Goal: Obtain resource: Obtain resource

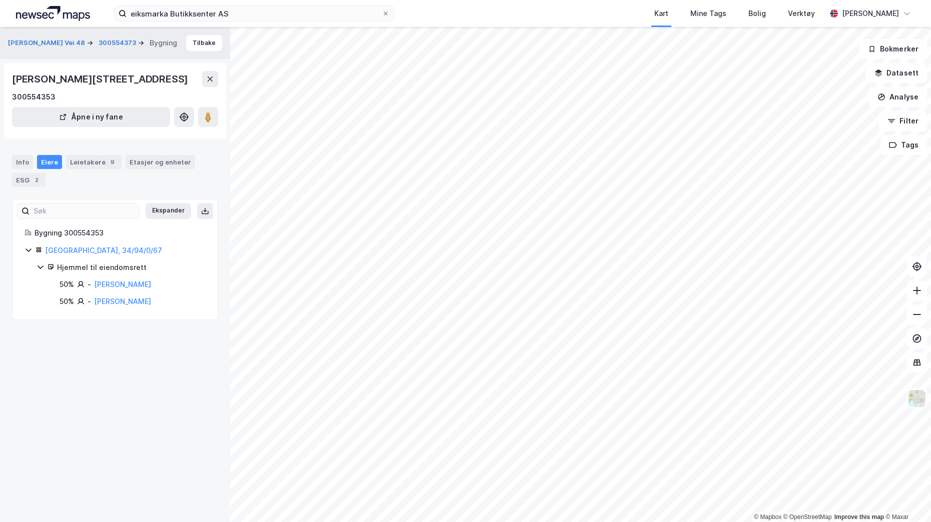
click at [109, 440] on div "[PERSON_NAME] Vei 48 300554373 Bygning Tilbake [PERSON_NAME][STREET_ADDRESS] 30…" at bounding box center [115, 274] width 230 height 495
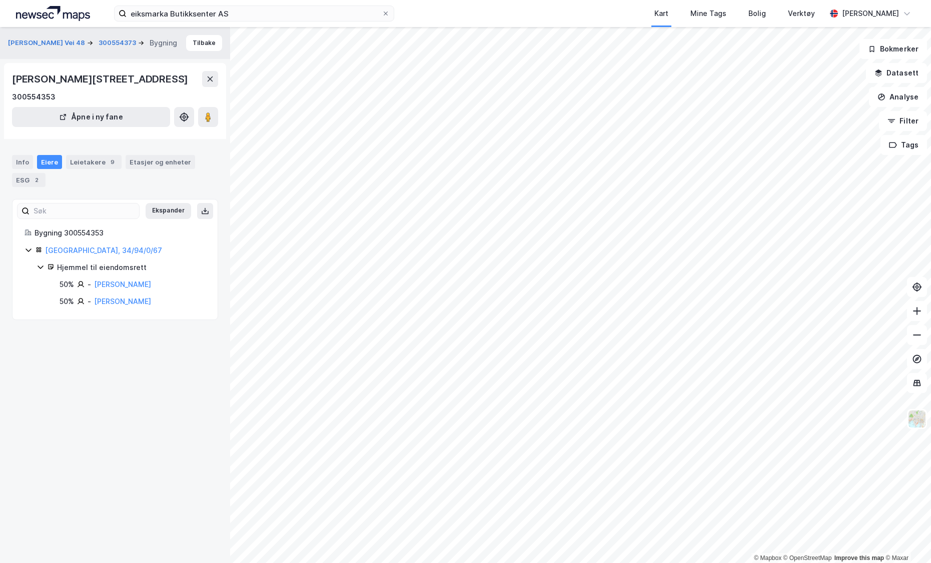
click at [260, 22] on div "eiksmarka Butikksenter AS Kart Mine Tags Bolig Verktøy [PERSON_NAME]" at bounding box center [465, 13] width 931 height 27
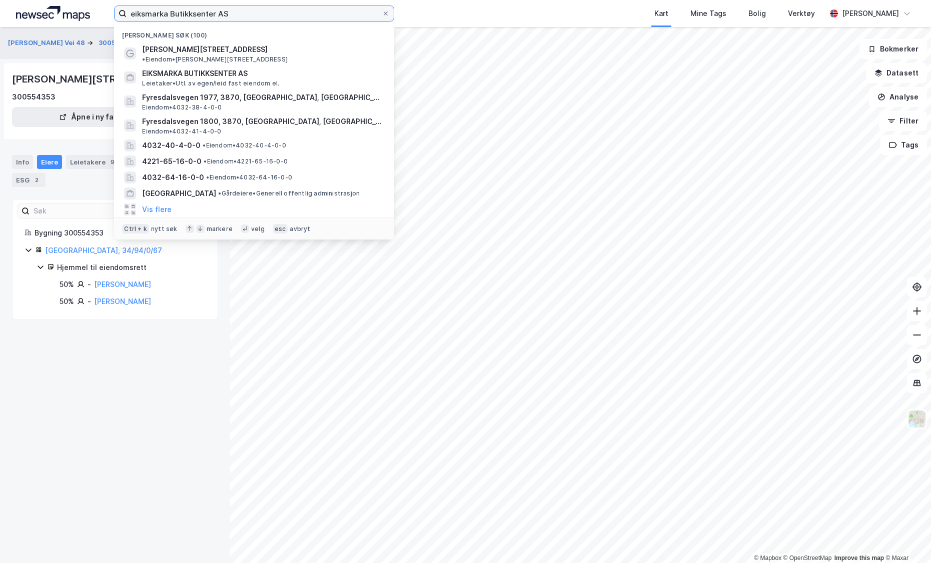
click at [255, 15] on input "eiksmarka Butikksenter AS" at bounding box center [254, 13] width 255 height 15
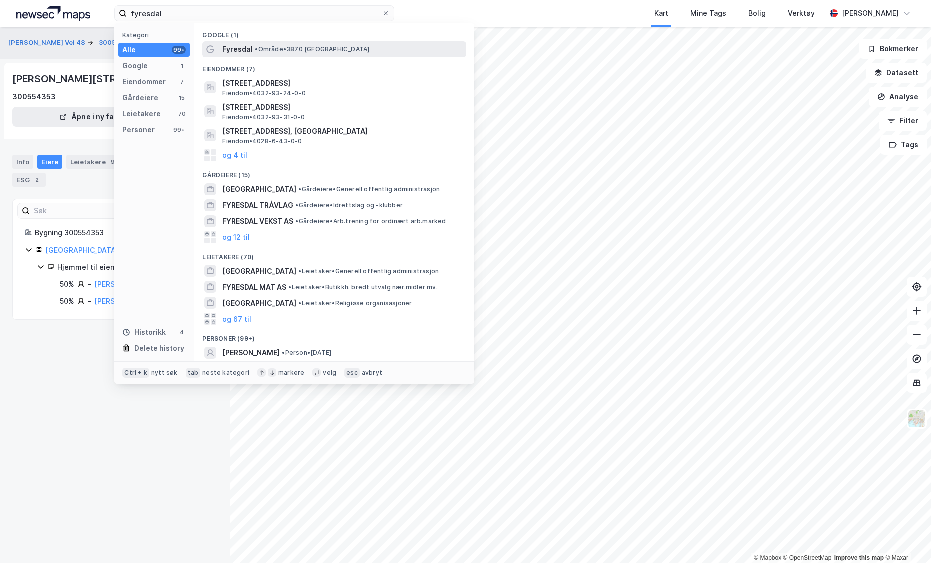
click at [274, 55] on div "Fyresdal • Område • 3870 [GEOGRAPHIC_DATA]" at bounding box center [343, 50] width 242 height 12
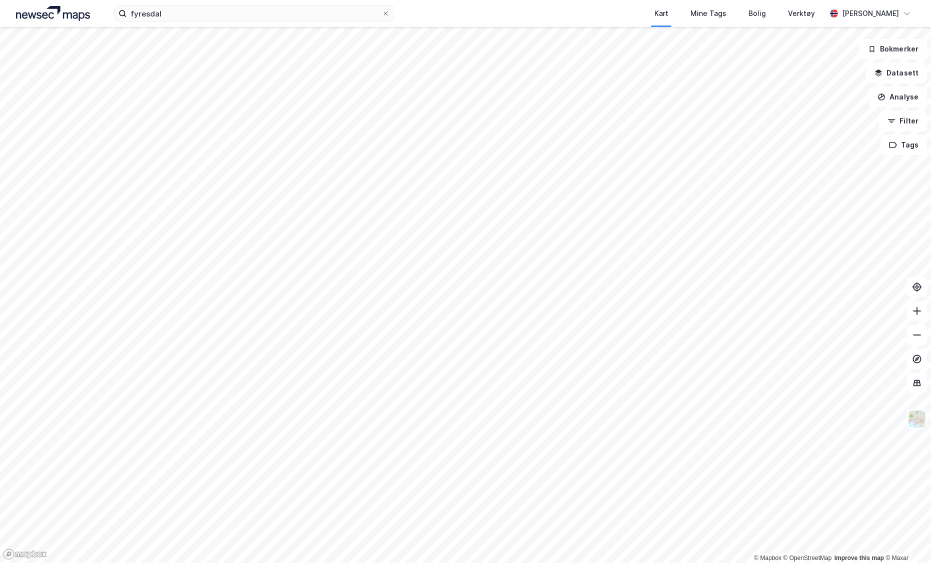
click at [289, 522] on html "fyresdal Kart Mine Tags Bolig Verktøy [PERSON_NAME] © Mapbox © OpenStreetMap Im…" at bounding box center [465, 281] width 931 height 563
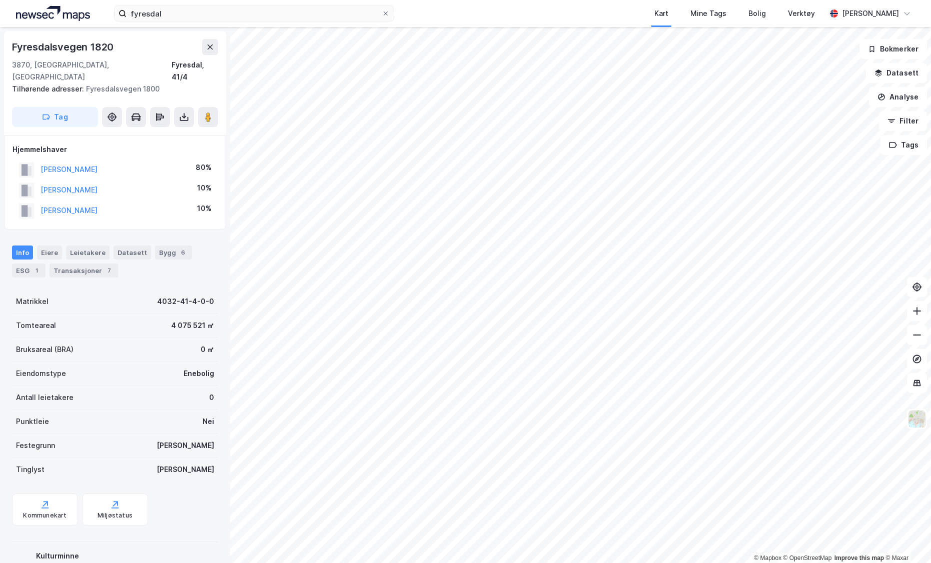
scroll to position [1, 0]
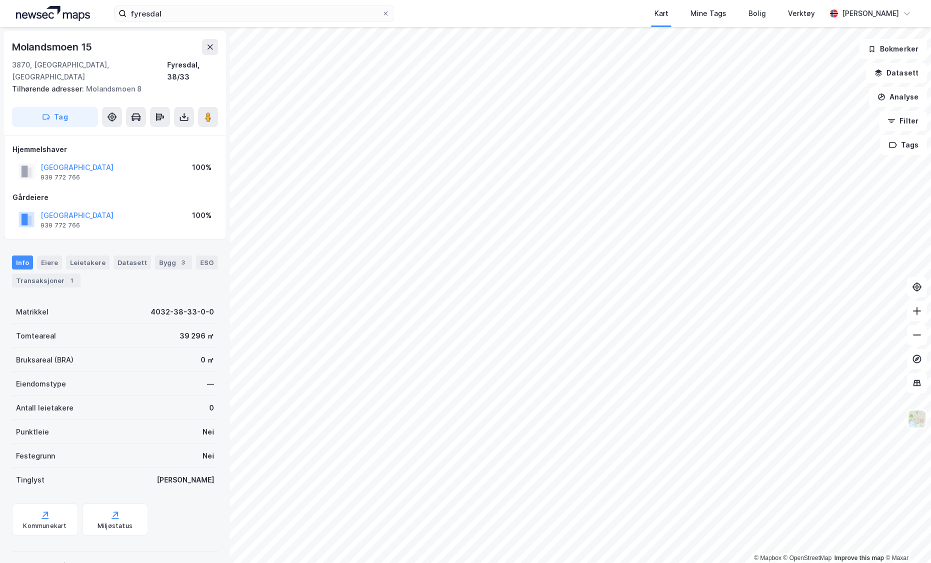
scroll to position [1, 0]
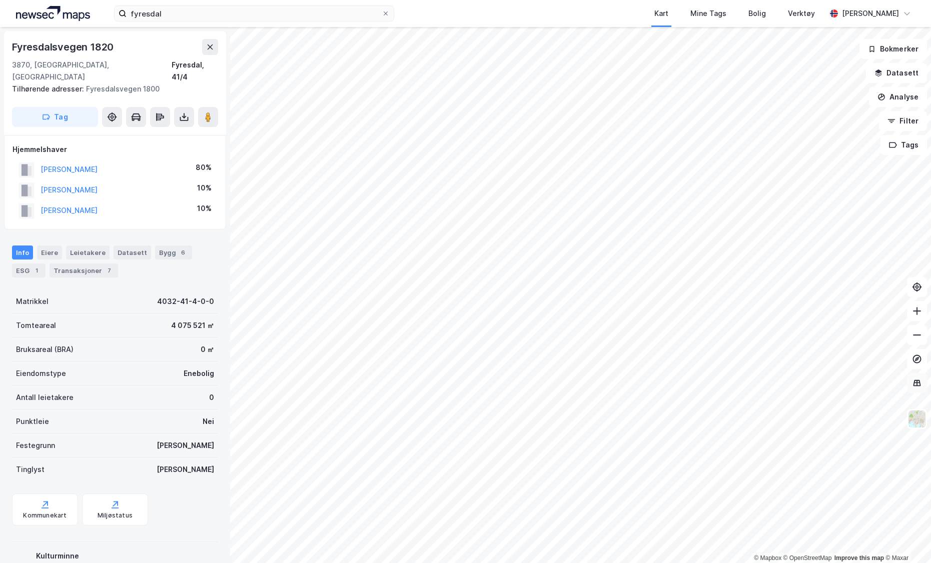
scroll to position [1, 0]
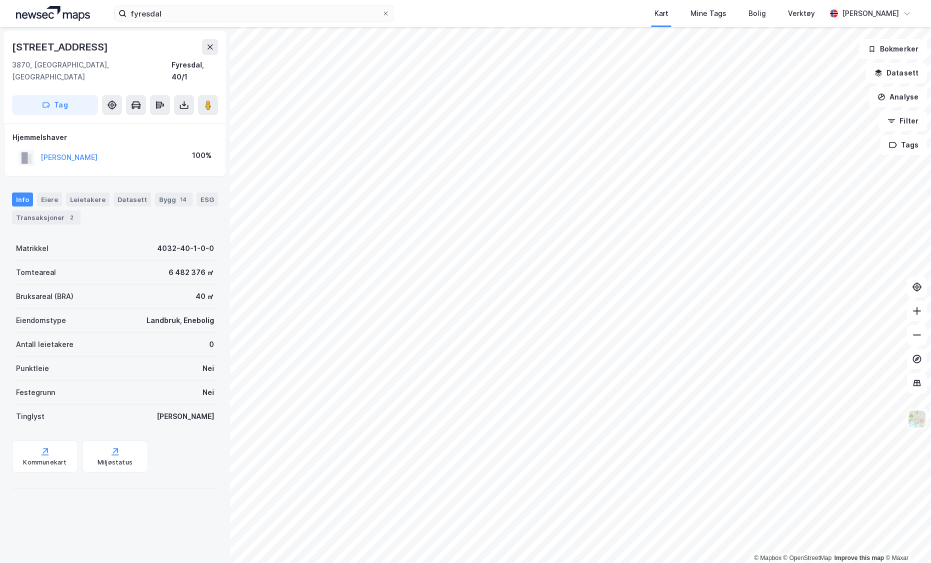
click at [930, 522] on html "fyresdal Kart Mine Tags Bolig Verktøy [PERSON_NAME] © Mapbox © OpenStreetMap Im…" at bounding box center [465, 281] width 931 height 563
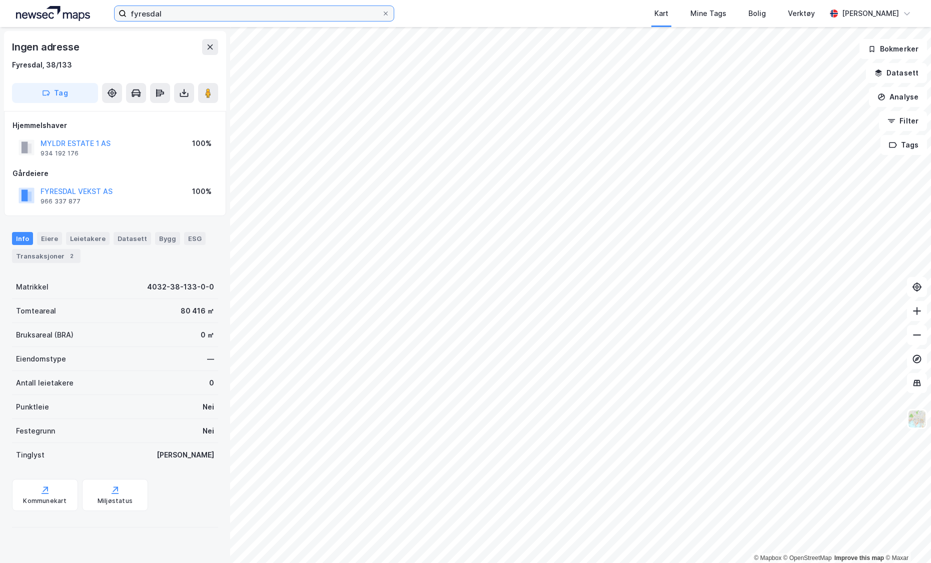
click at [194, 13] on input "fyresdal" at bounding box center [254, 13] width 255 height 15
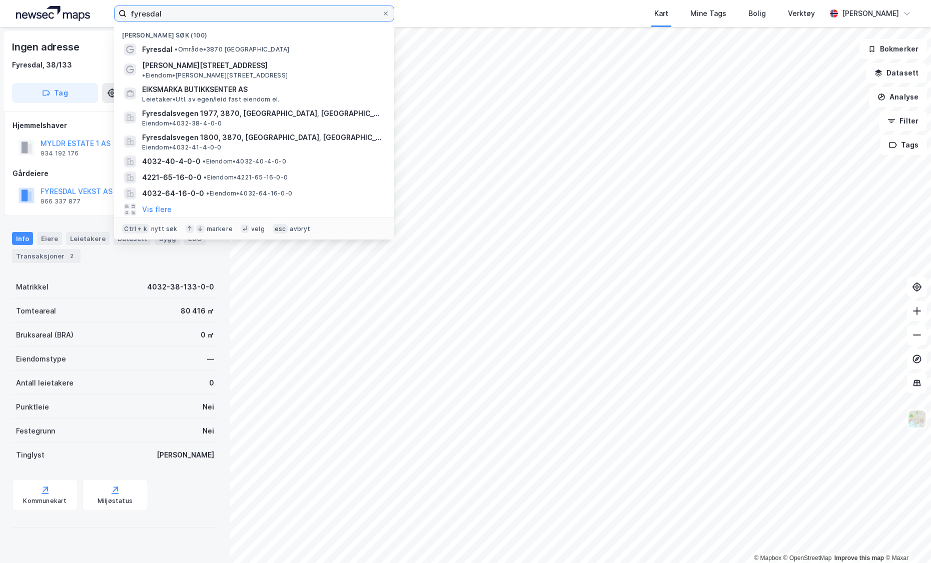
click at [194, 13] on input "fyresdal" at bounding box center [254, 13] width 255 height 15
type input "eiksmarka butikksenter"
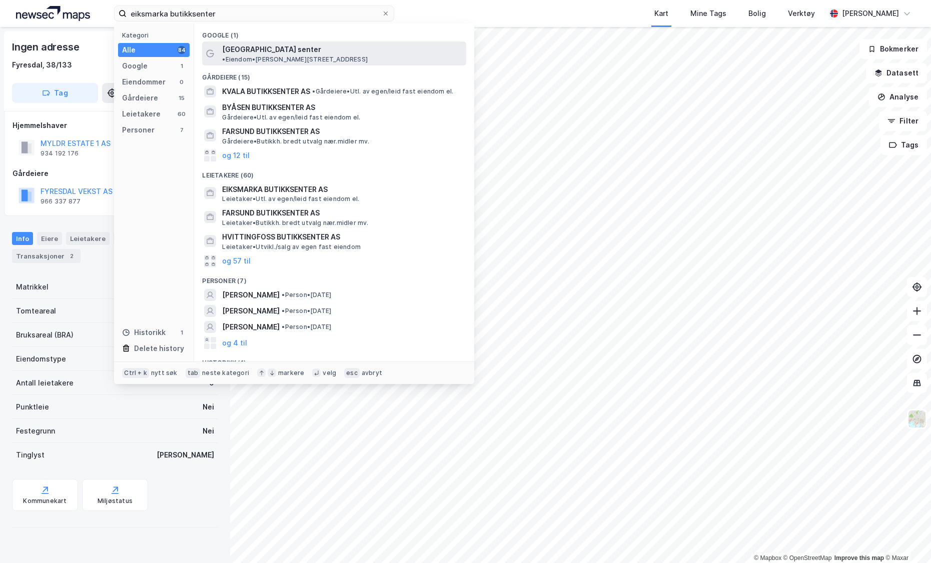
click at [252, 56] on div "[GEOGRAPHIC_DATA] senter • Eiendom • [STREET_ADDRESS]" at bounding box center [334, 54] width 264 height 24
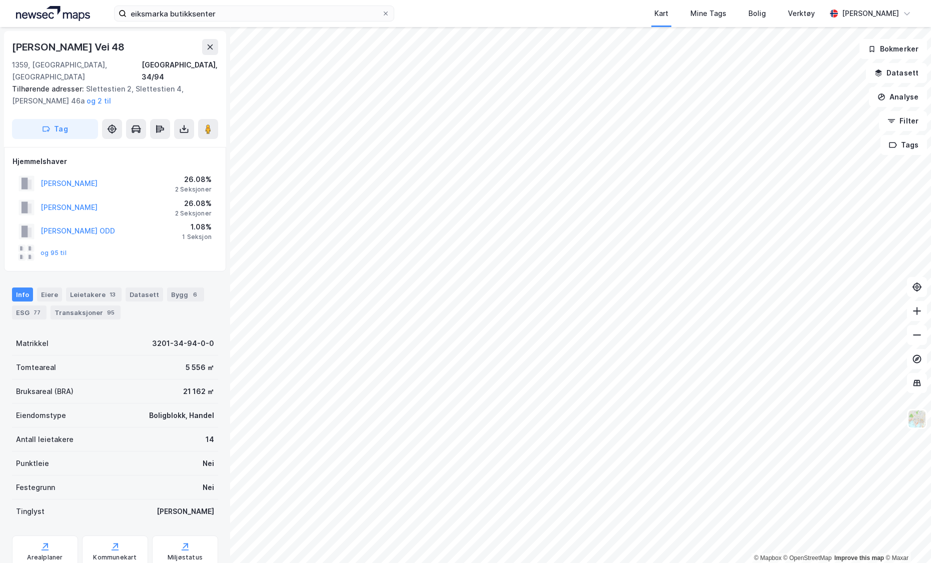
scroll to position [1, 0]
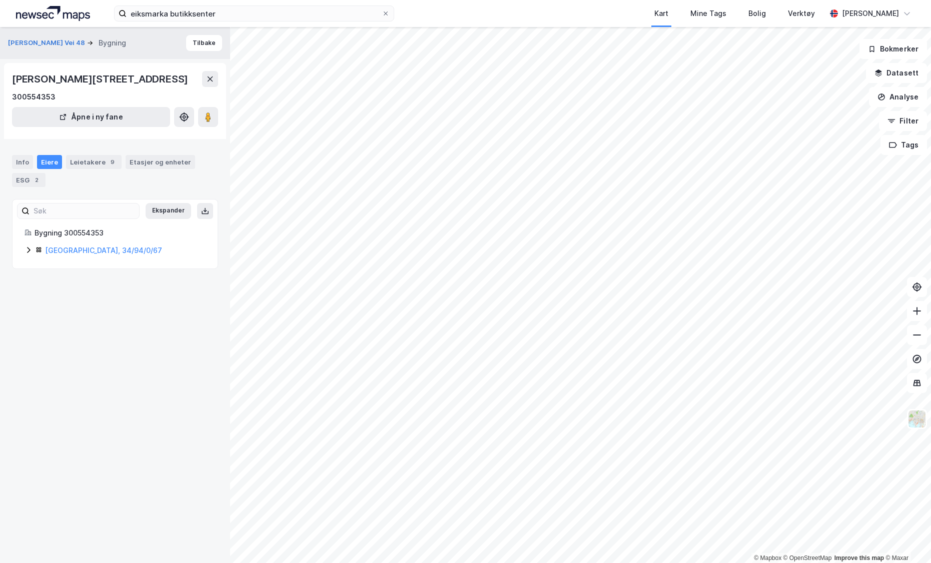
click at [30, 251] on icon at bounding box center [29, 250] width 8 height 8
click at [201, 210] on icon at bounding box center [205, 211] width 8 height 8
click at [23, 158] on div "Info" at bounding box center [22, 162] width 21 height 14
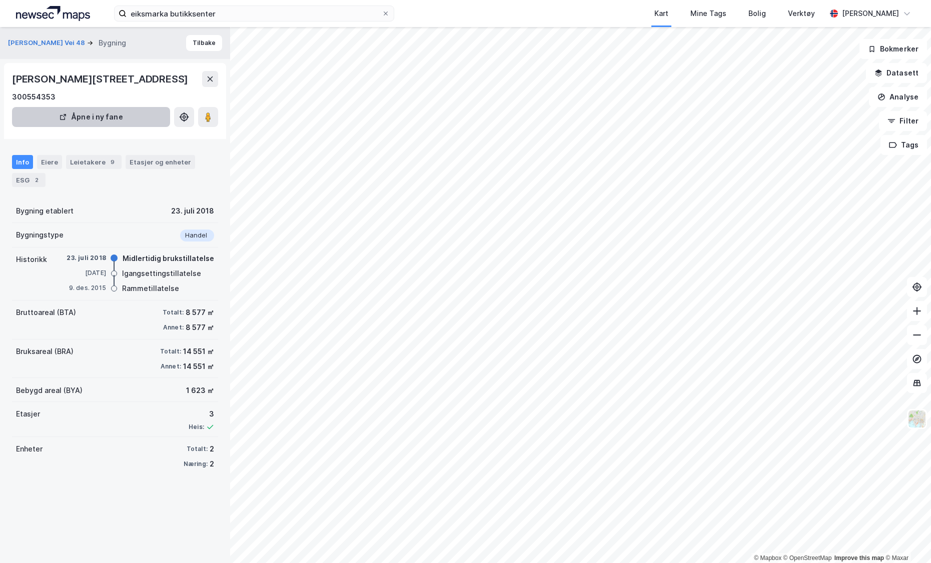
click at [110, 120] on button "Åpne i ny fane" at bounding box center [91, 117] width 158 height 20
click at [50, 163] on div "Eiere" at bounding box center [49, 162] width 25 height 14
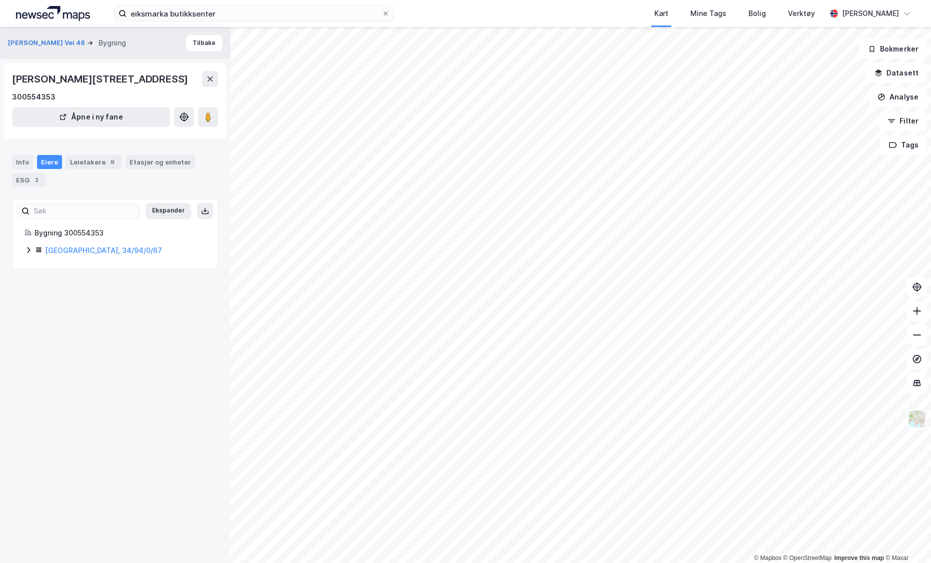
click at [90, 256] on div "[GEOGRAPHIC_DATA], 34/94/0/67" at bounding box center [125, 251] width 161 height 12
click at [26, 252] on icon at bounding box center [29, 250] width 8 height 8
drag, startPoint x: 26, startPoint y: 252, endPoint x: 40, endPoint y: 267, distance: 21.2
click at [40, 267] on icon at bounding box center [41, 267] width 8 height 8
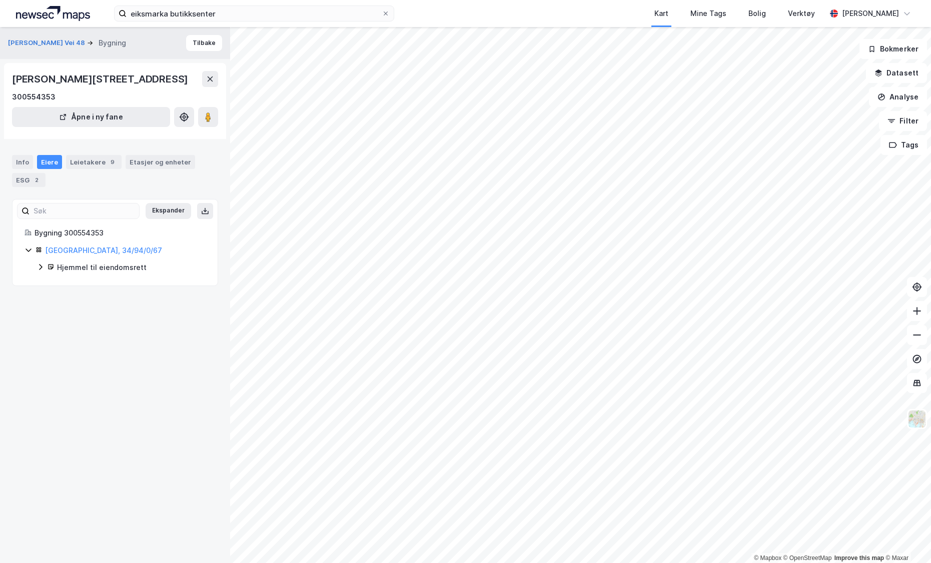
click at [40, 267] on icon at bounding box center [41, 267] width 8 height 8
click at [203, 204] on button at bounding box center [205, 211] width 16 height 16
click at [130, 162] on div "Etasjer og enheter" at bounding box center [161, 162] width 62 height 9
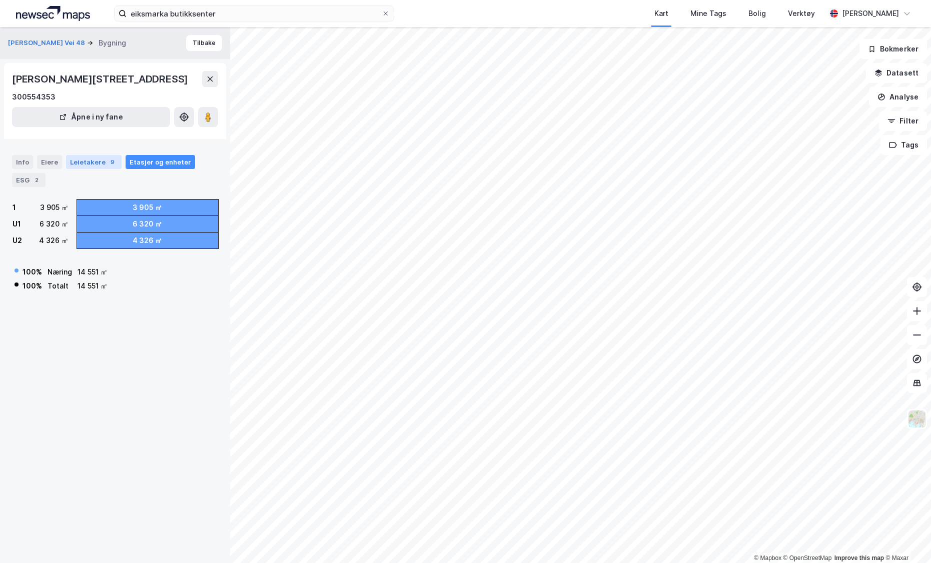
click at [108, 163] on div "9" at bounding box center [113, 162] width 10 height 10
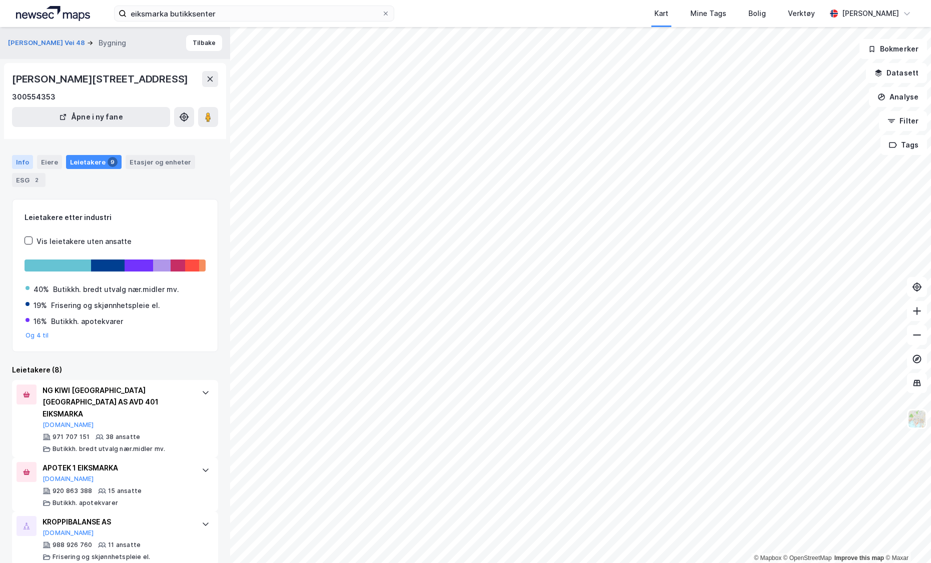
click at [16, 158] on div "Info" at bounding box center [22, 162] width 21 height 14
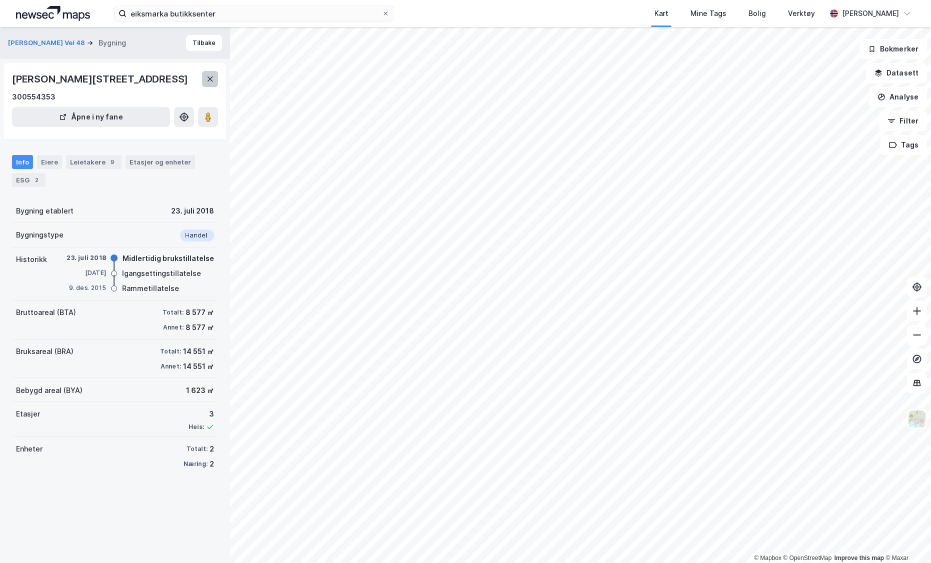
click at [208, 85] on button at bounding box center [210, 79] width 16 height 16
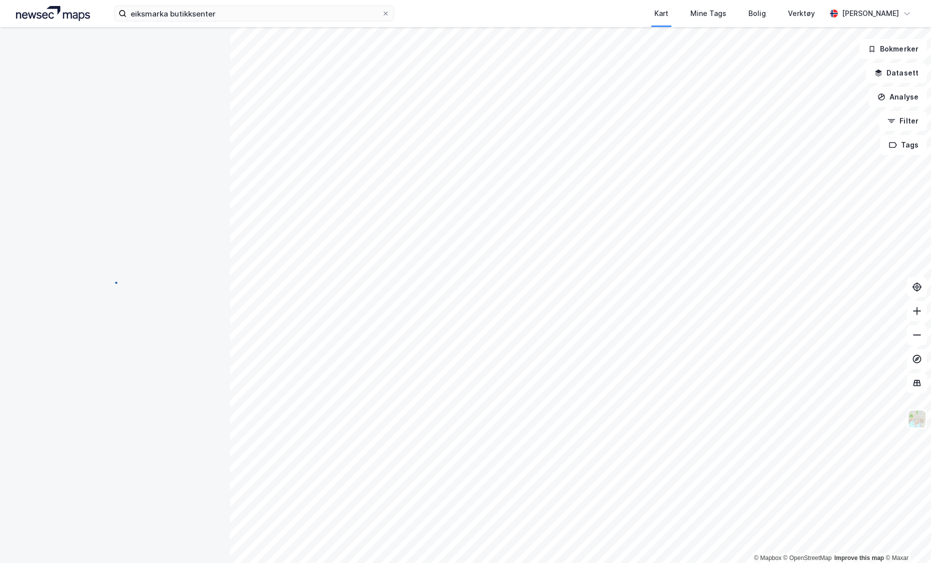
scroll to position [1, 0]
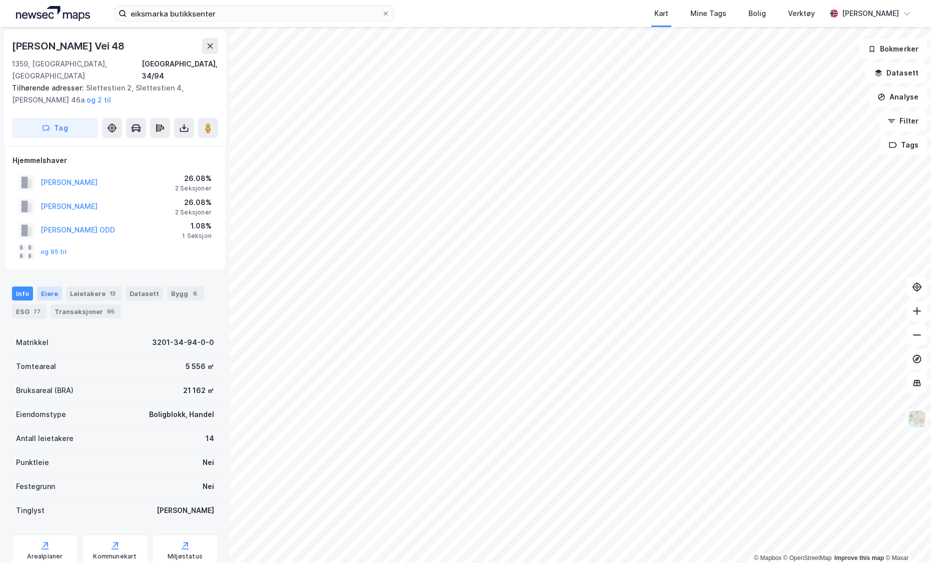
click at [48, 287] on div "Eiere" at bounding box center [49, 294] width 25 height 14
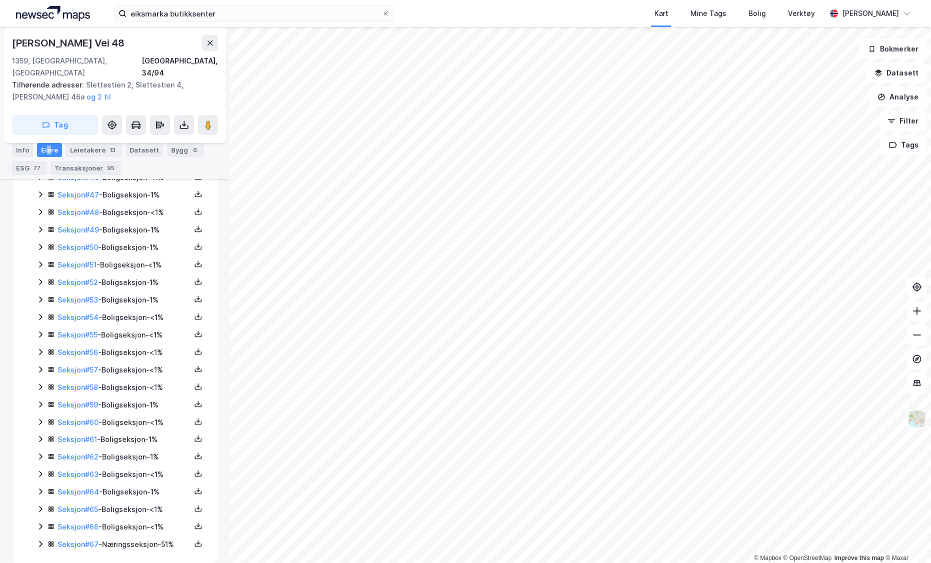
scroll to position [1007, 0]
click at [38, 522] on icon at bounding box center [41, 544] width 8 height 8
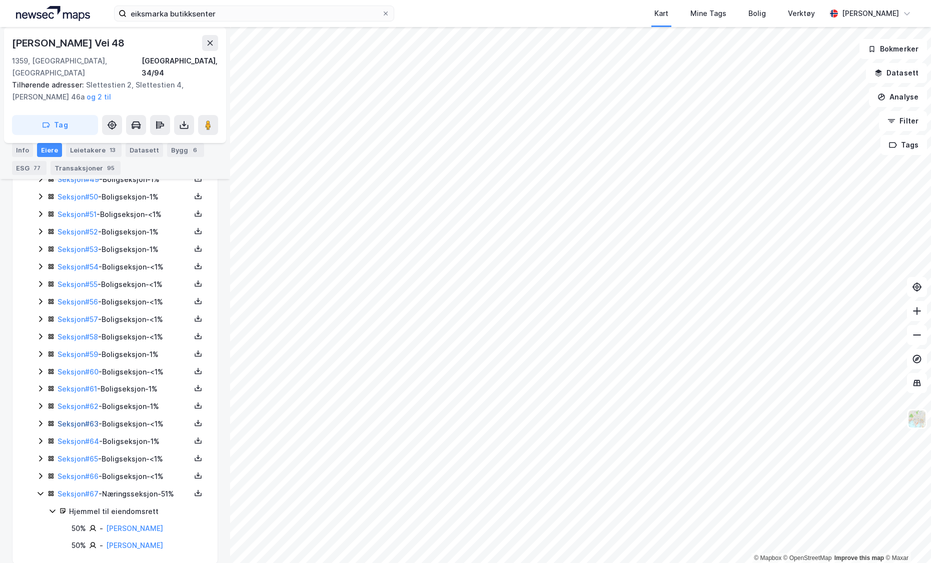
scroll to position [1058, 0]
click at [195, 492] on icon at bounding box center [198, 494] width 7 height 4
click at [158, 452] on div "Grunnbok" at bounding box center [143, 462] width 88 height 24
